Goal: Transaction & Acquisition: Purchase product/service

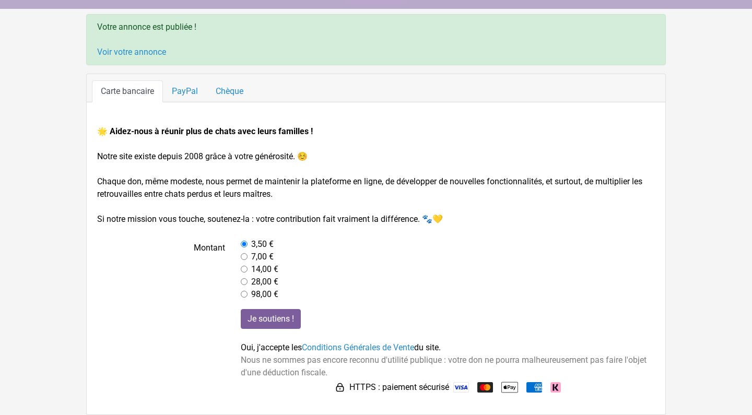
scroll to position [59, 0]
click at [144, 50] on link "Voir votre annonce" at bounding box center [131, 52] width 69 height 10
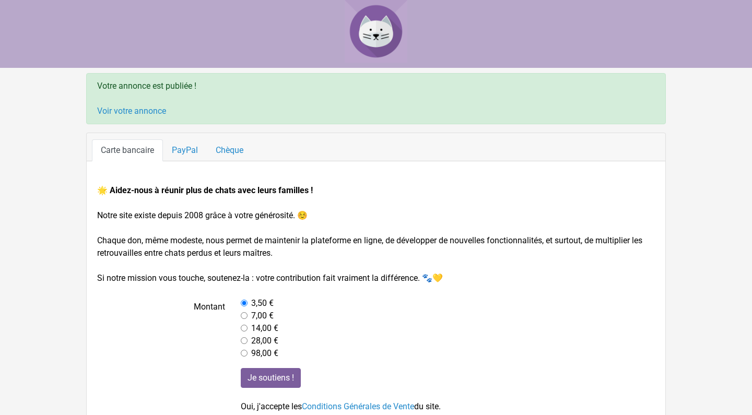
scroll to position [0, 0]
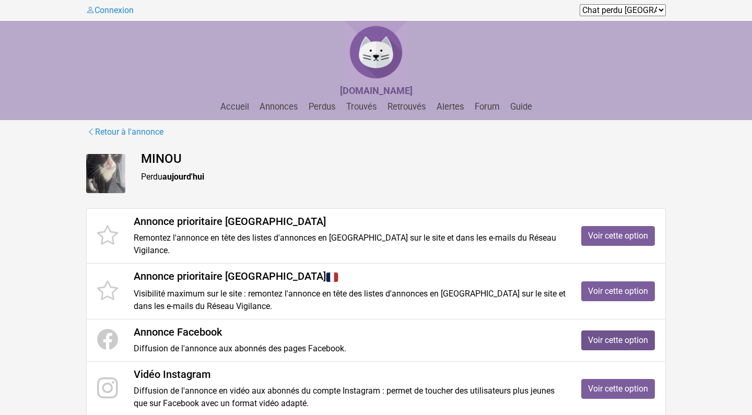
click at [602, 337] on link "Voir cette option" at bounding box center [618, 340] width 74 height 20
click at [605, 239] on link "Voir cette option" at bounding box center [618, 236] width 74 height 20
